Goal: Task Accomplishment & Management: Use online tool/utility

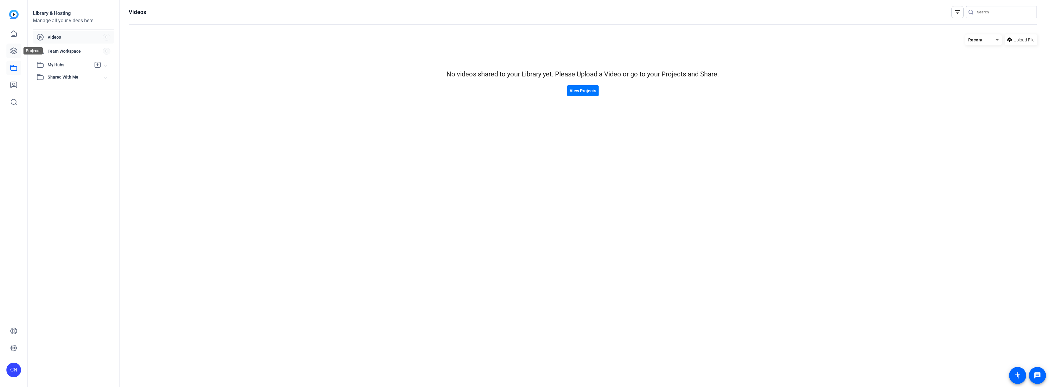
click at [8, 52] on link at bounding box center [13, 51] width 15 height 15
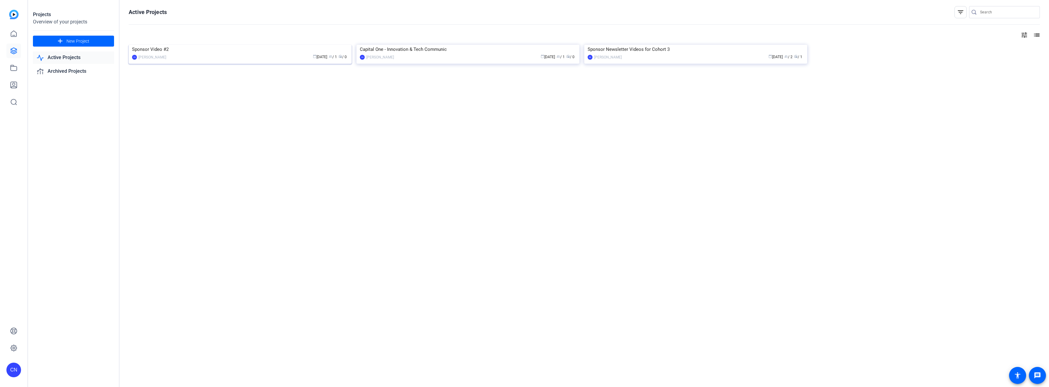
click at [244, 60] on div "calendar_today Sep 04 group / 1 radio / 0" at bounding box center [258, 57] width 179 height 6
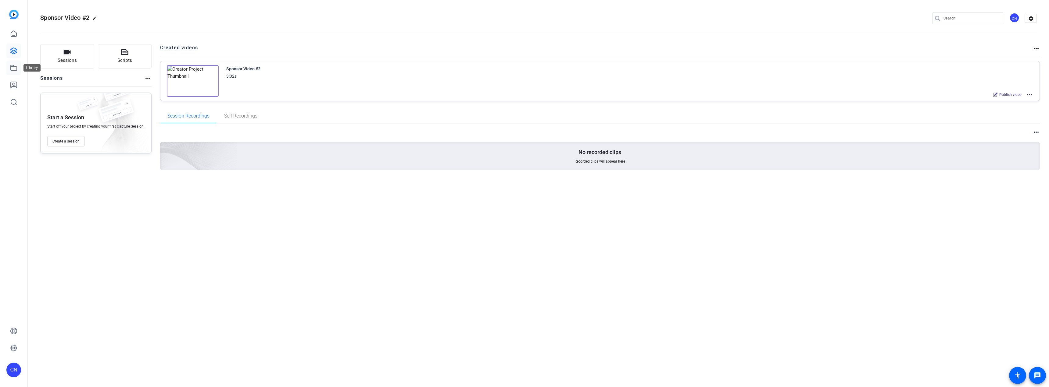
click at [13, 69] on icon at bounding box center [13, 67] width 7 height 7
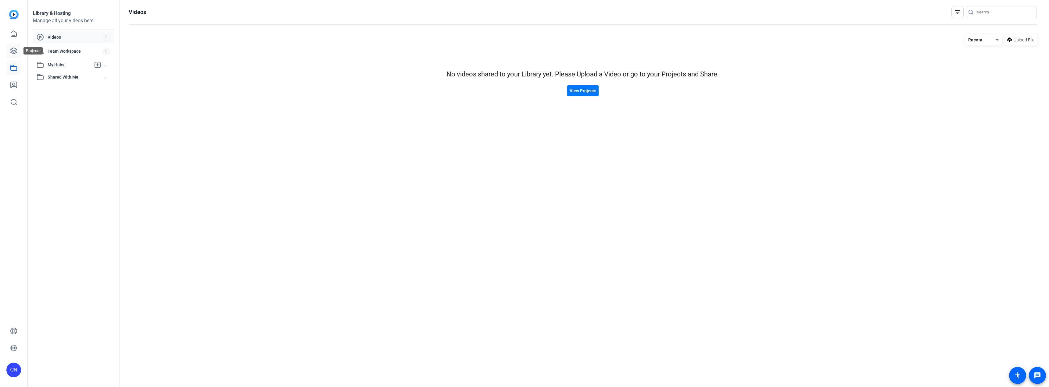
click at [13, 47] on link at bounding box center [13, 51] width 15 height 15
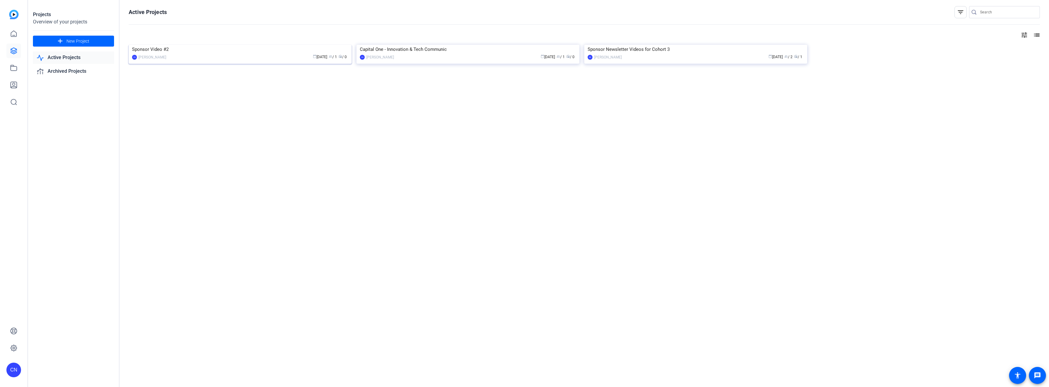
click at [268, 45] on img at bounding box center [240, 45] width 223 height 0
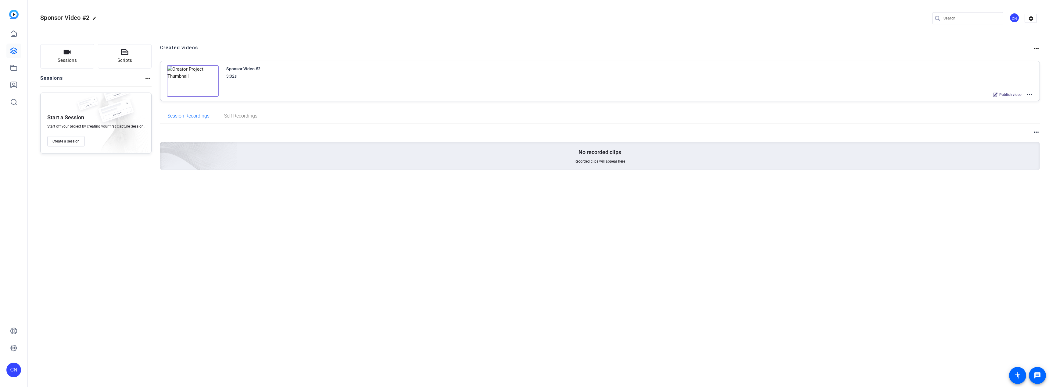
click at [255, 73] on div "3:02s" at bounding box center [243, 76] width 34 height 7
click at [1030, 94] on mat-icon "more_horiz" at bounding box center [1028, 94] width 7 height 7
click at [1010, 102] on span "Edit in Creator" at bounding box center [1006, 101] width 42 height 7
